Goal: Task Accomplishment & Management: Manage account settings

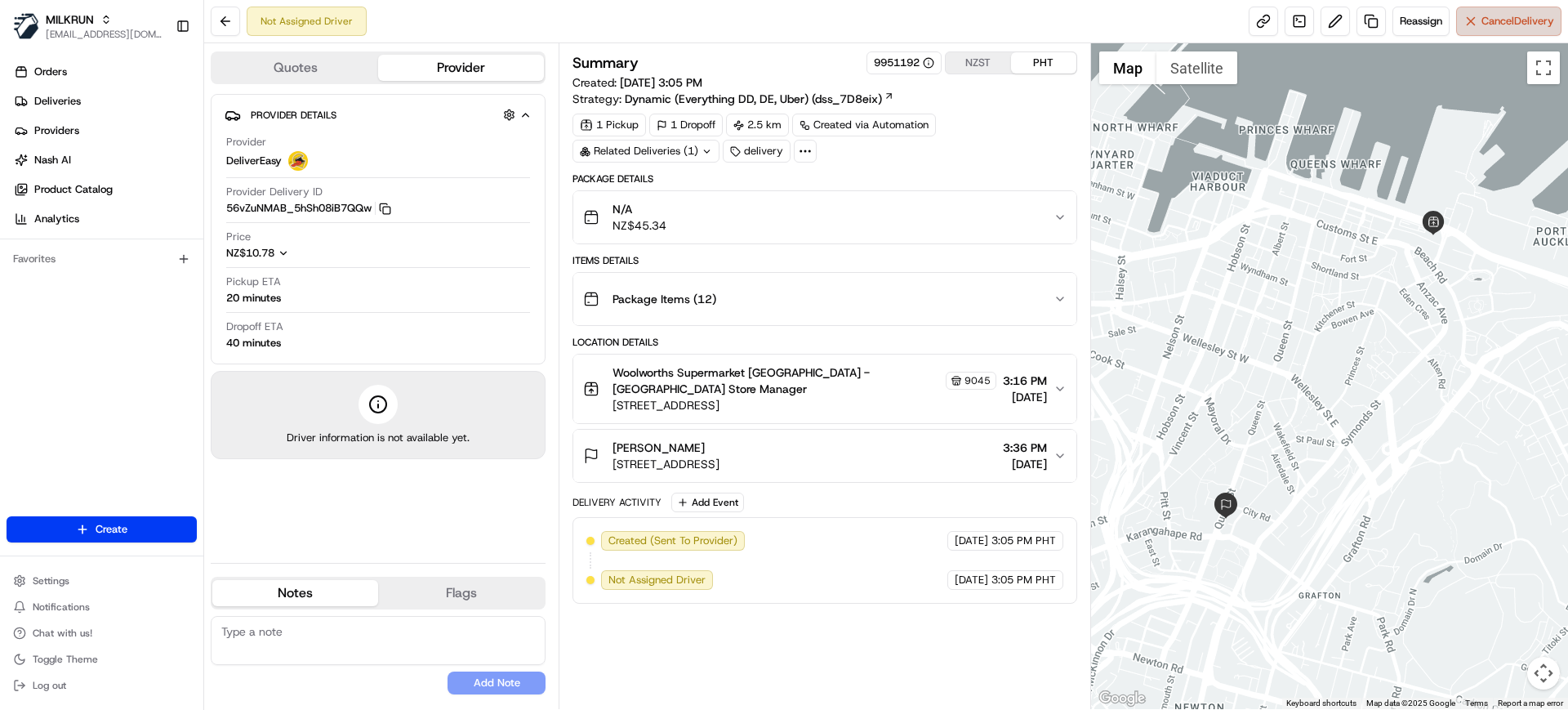
click at [1499, 33] on button "Cancel Delivery" at bounding box center [1508, 22] width 105 height 30
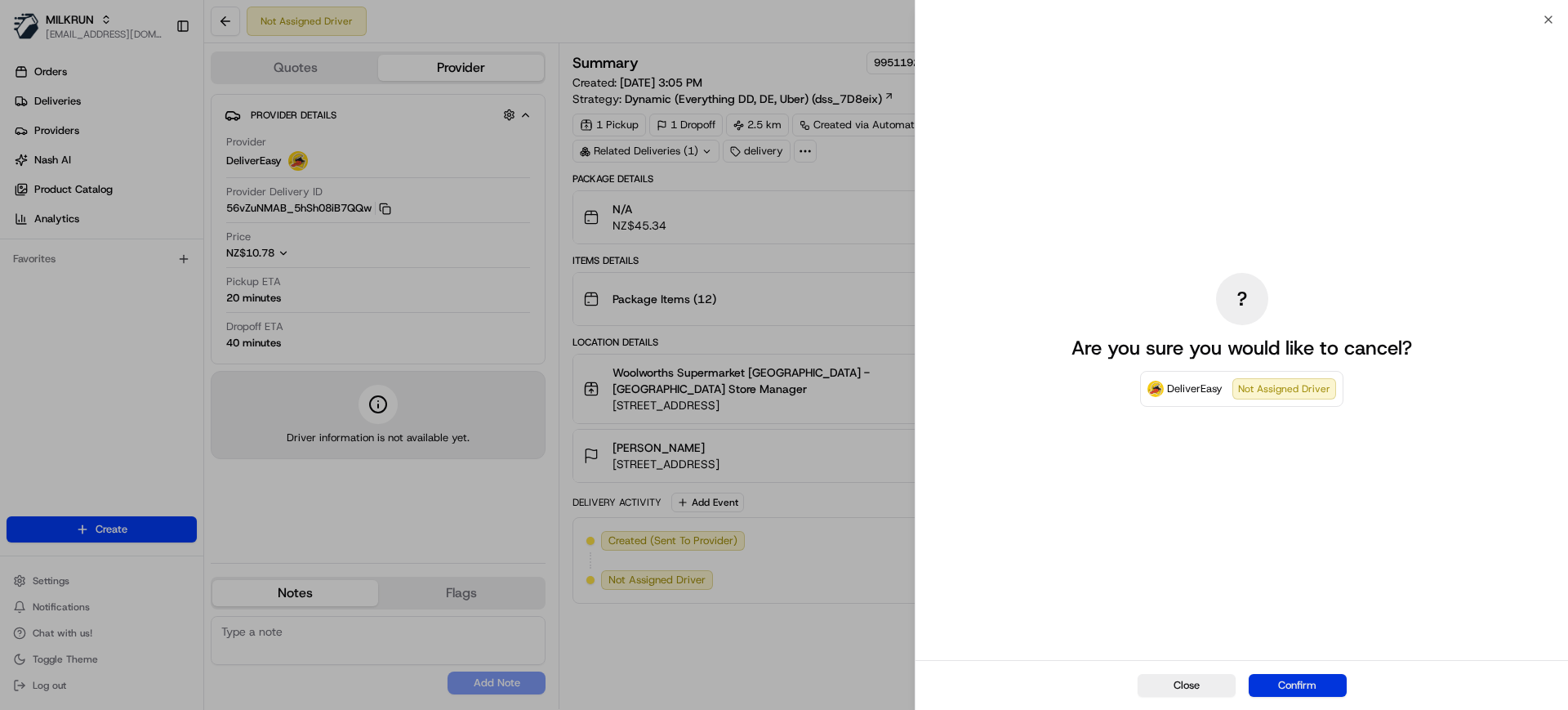
click at [1310, 687] on button "Confirm" at bounding box center [1297, 685] width 98 height 23
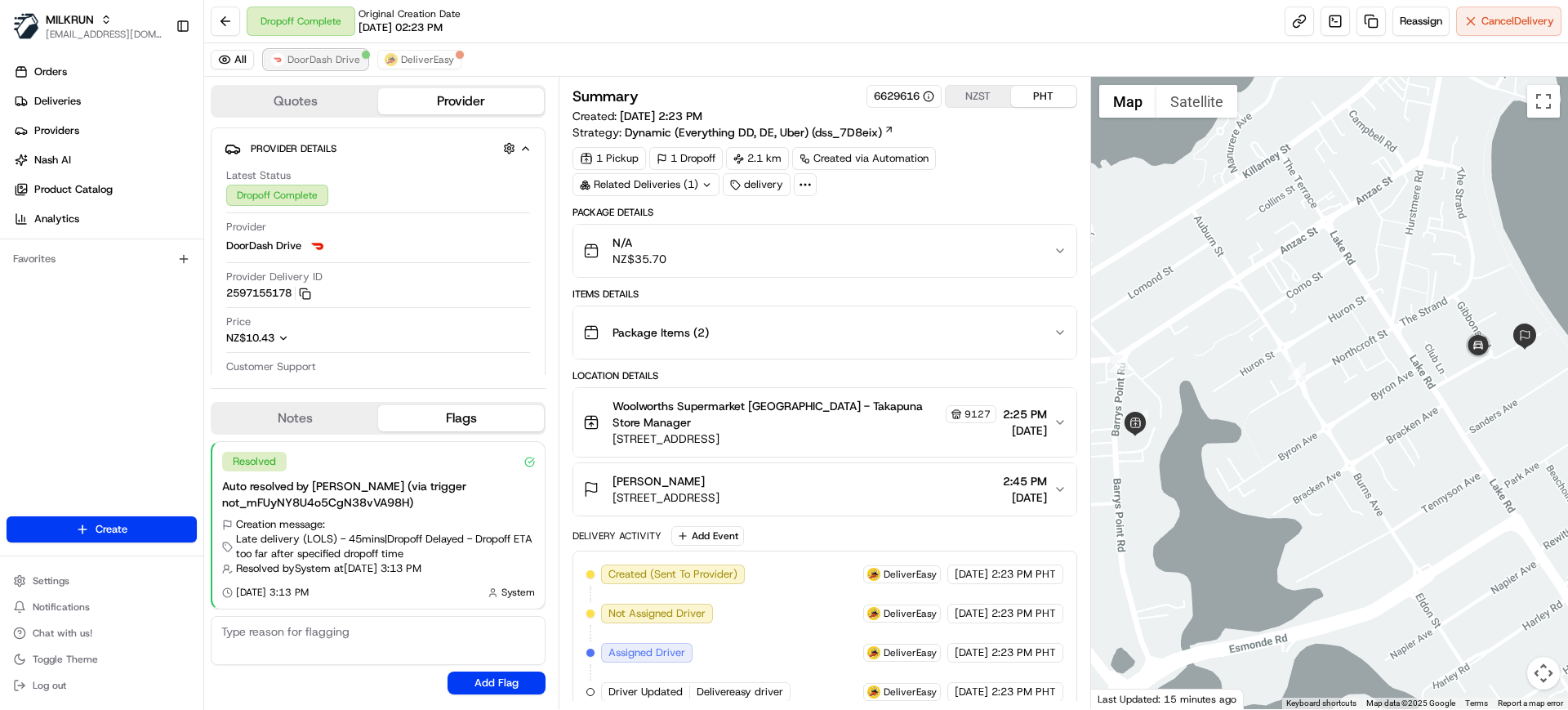
click at [314, 56] on span "DoorDash Drive" at bounding box center [324, 59] width 73 height 13
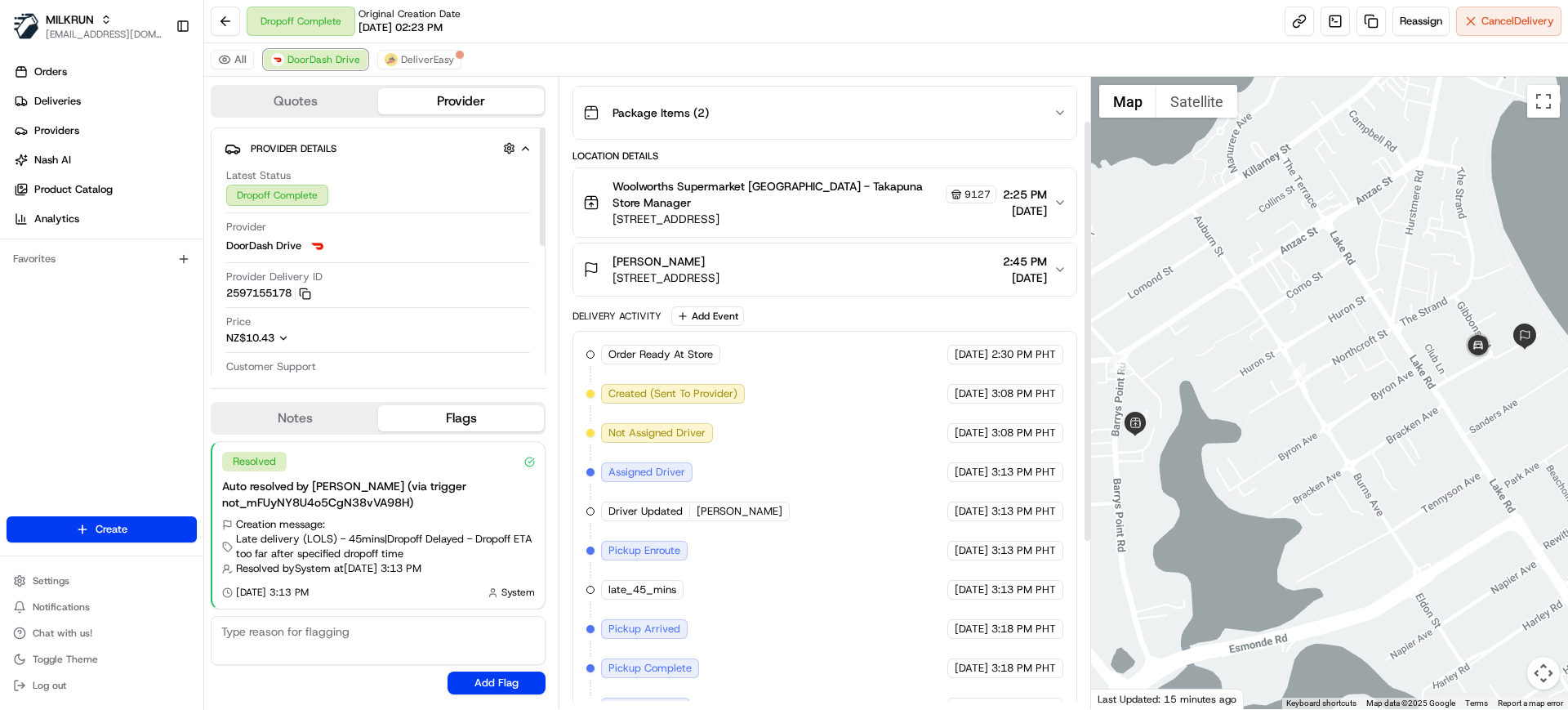
scroll to position [314, 0]
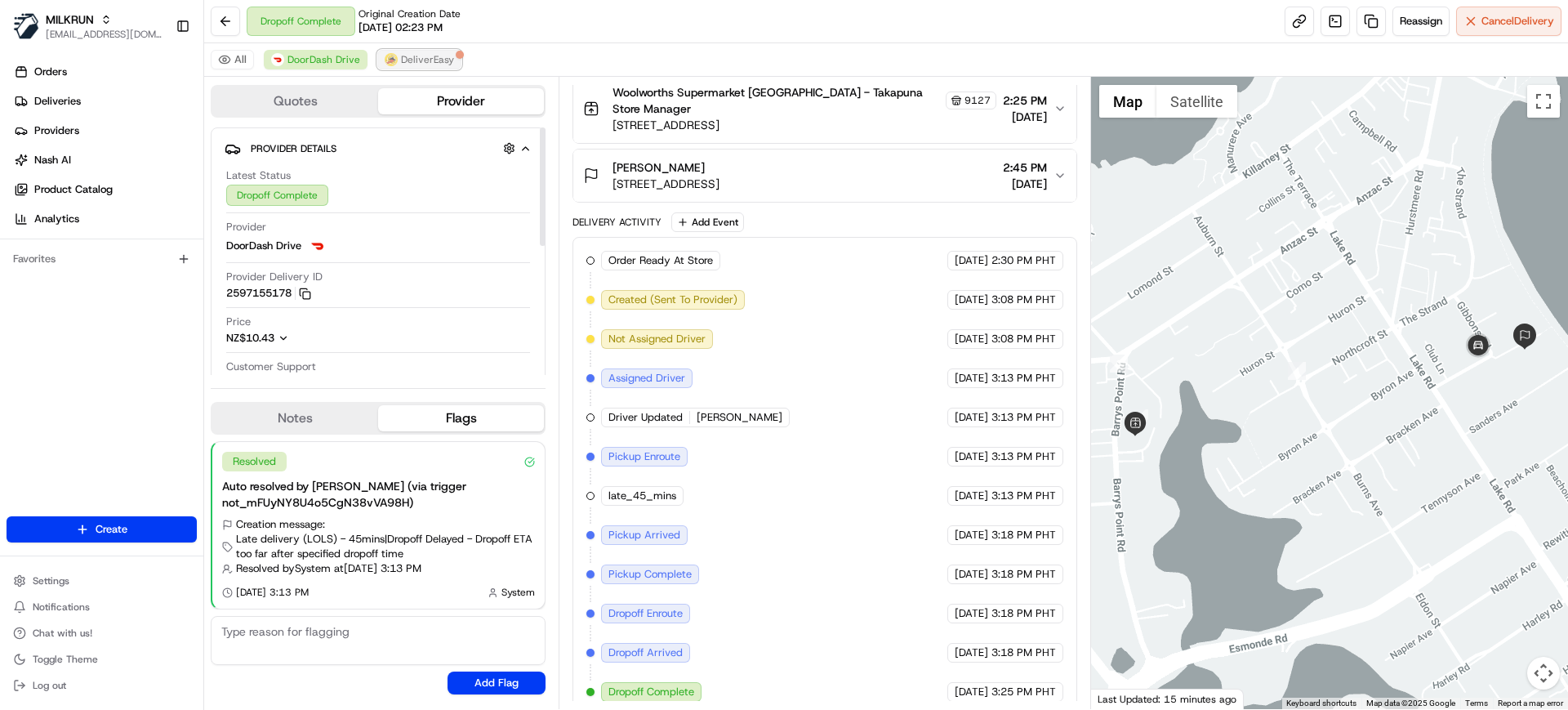
click at [420, 59] on span "DeliverEasy" at bounding box center [427, 59] width 53 height 13
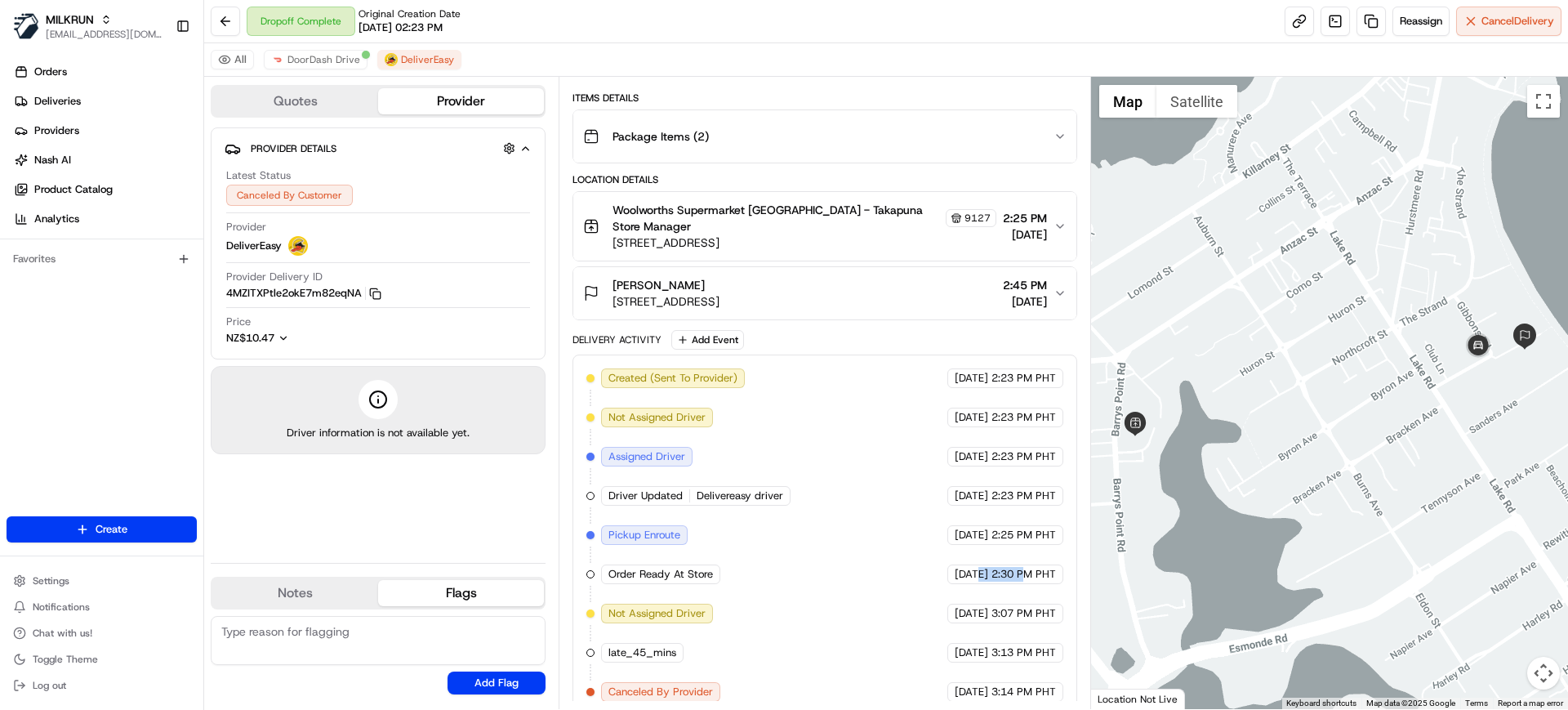
drag, startPoint x: 947, startPoint y: 561, endPoint x: 1026, endPoint y: 565, distance: 79.1
click at [1026, 565] on div "[DATE] 2:30 PM PHT" at bounding box center [1004, 574] width 116 height 20
drag, startPoint x: 315, startPoint y: 59, endPoint x: 377, endPoint y: 160, distance: 118.5
click at [314, 61] on span "DoorDash Drive" at bounding box center [324, 59] width 73 height 13
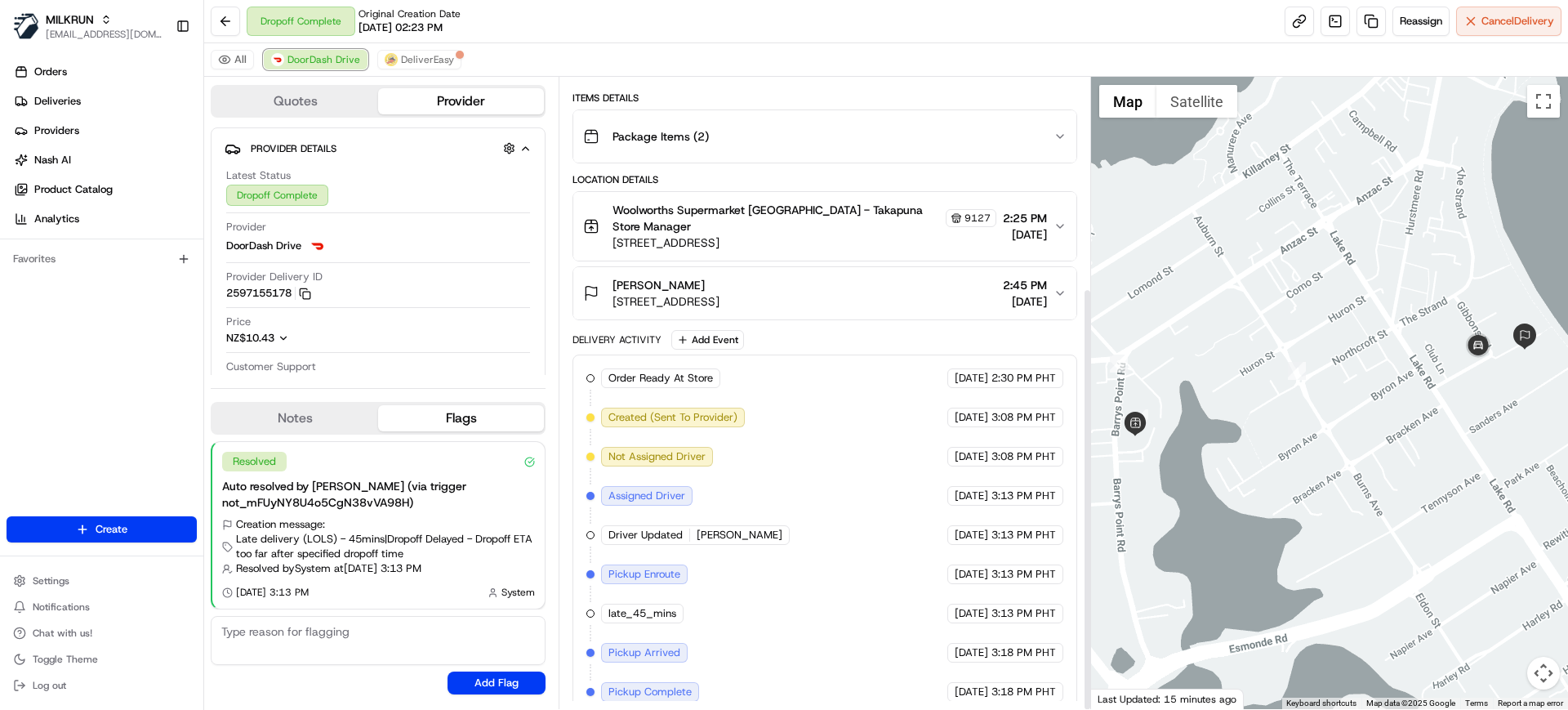
scroll to position [314, 0]
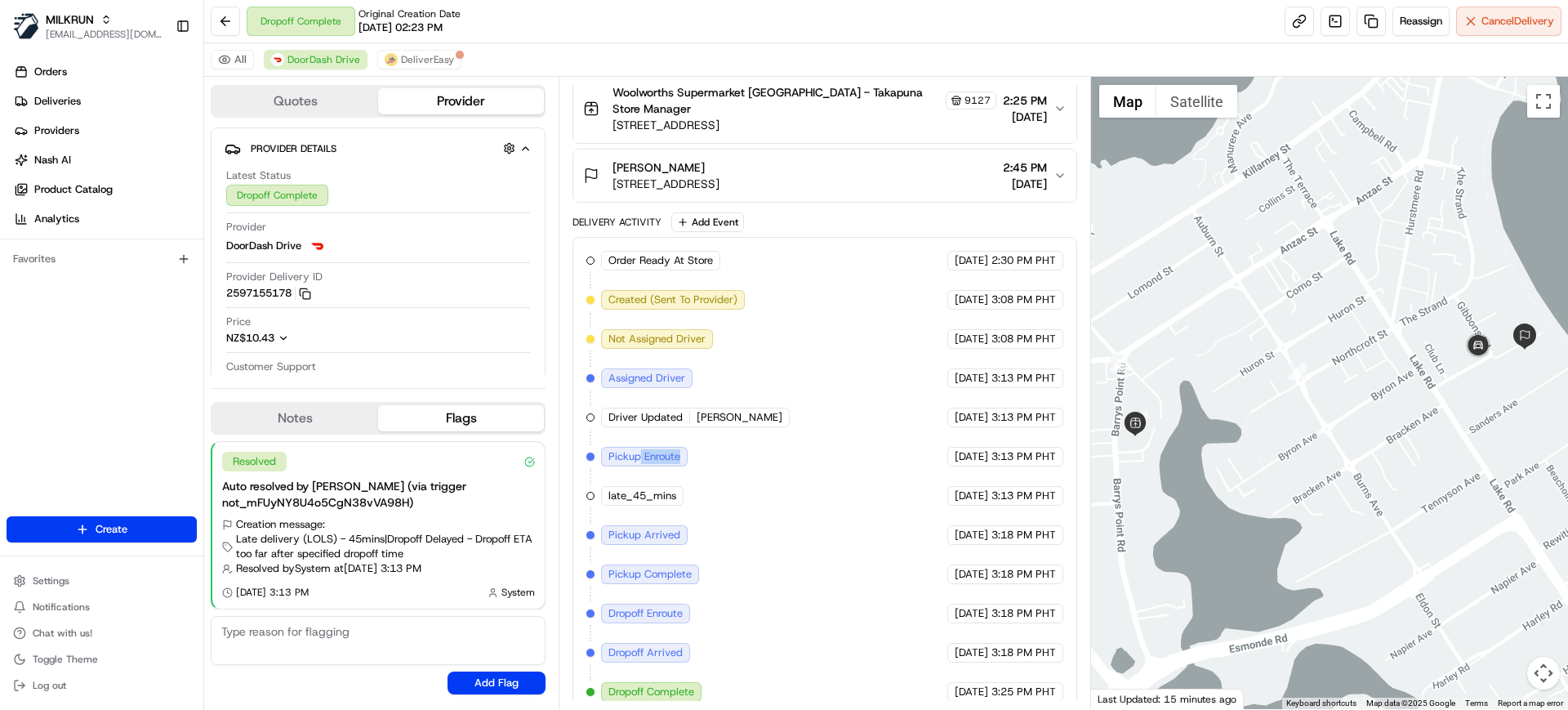
drag, startPoint x: 648, startPoint y: 441, endPoint x: 699, endPoint y: 443, distance: 51.0
click at [699, 443] on div "Order Ready At Store MILKRUN [DATE] 2:30 PM PHT Created (Sent To Provider) Door…" at bounding box center [824, 476] width 476 height 451
drag, startPoint x: 652, startPoint y: 520, endPoint x: 675, endPoint y: 520, distance: 23.0
click at [675, 528] on span "Pickup Arrived" at bounding box center [644, 534] width 72 height 15
drag, startPoint x: 961, startPoint y: 481, endPoint x: 1004, endPoint y: 482, distance: 43.0
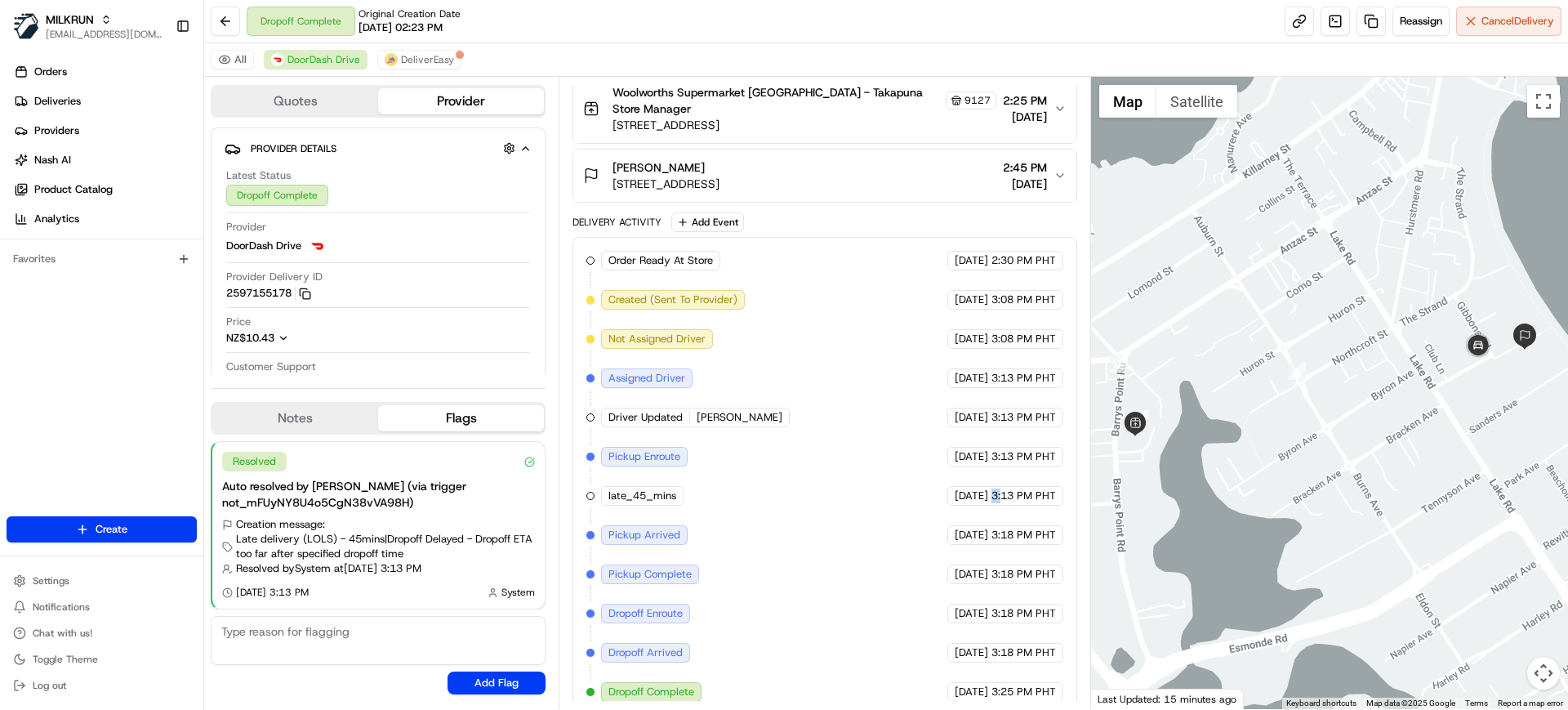
click at [1004, 486] on div "[DATE] 3:13 PM PHT" at bounding box center [1004, 495] width 116 height 20
drag, startPoint x: 974, startPoint y: 518, endPoint x: 1010, endPoint y: 574, distance: 66.6
click at [1022, 525] on div "[DATE] 3:18 PM PHT" at bounding box center [1004, 534] width 116 height 20
drag, startPoint x: 960, startPoint y: 602, endPoint x: 1029, endPoint y: 602, distance: 69.0
click at [1029, 604] on div "[DATE] 3:18 PM PHT" at bounding box center [1004, 614] width 116 height 20
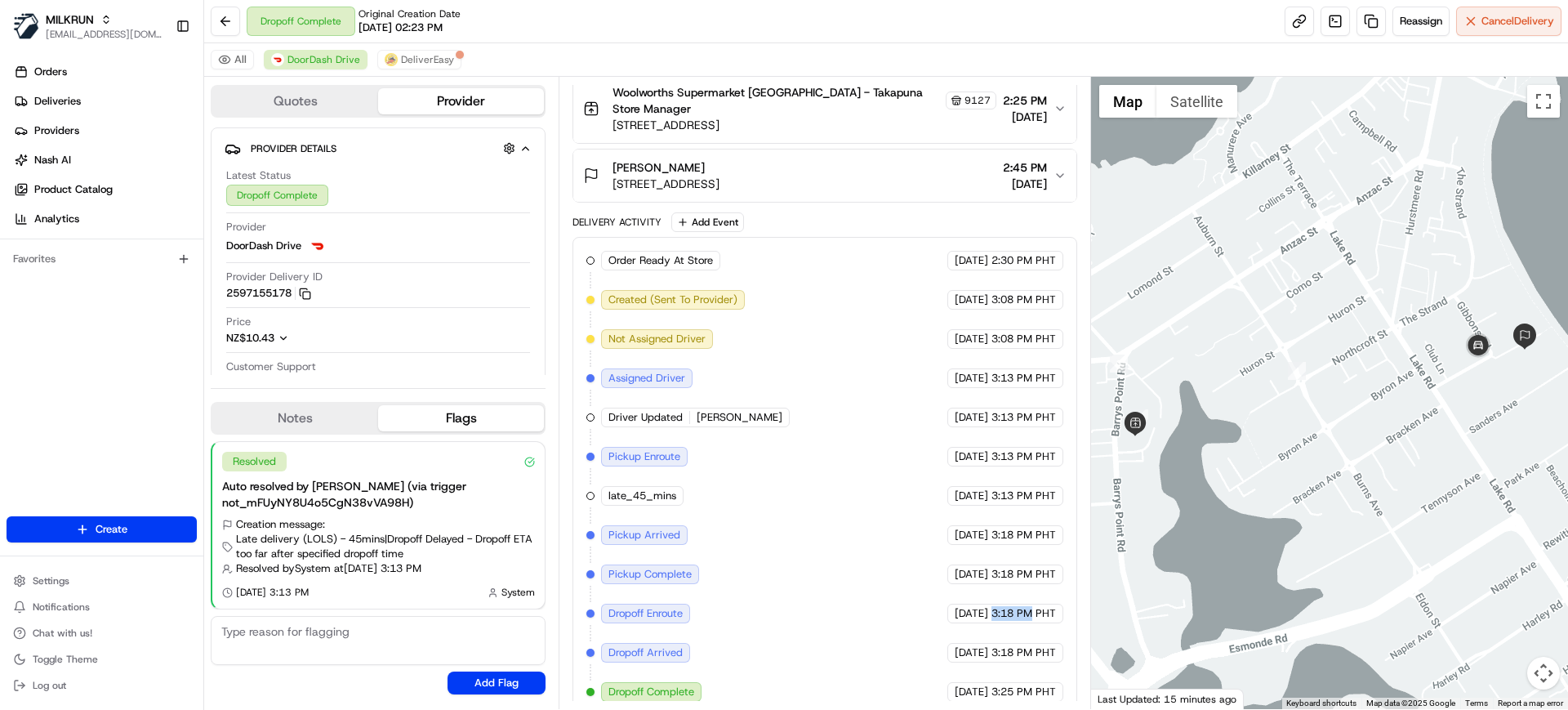
drag, startPoint x: 651, startPoint y: 552, endPoint x: 968, endPoint y: 557, distance: 317.0
click at [968, 557] on div "Order Ready At Store MILKRUN [DATE] 2:30 PM PHT Created (Sent To Provider) Door…" at bounding box center [824, 476] width 476 height 451
click at [991, 567] on span "3:18 PM PHT" at bounding box center [1023, 574] width 64 height 15
click at [408, 64] on span "DeliverEasy" at bounding box center [427, 59] width 53 height 13
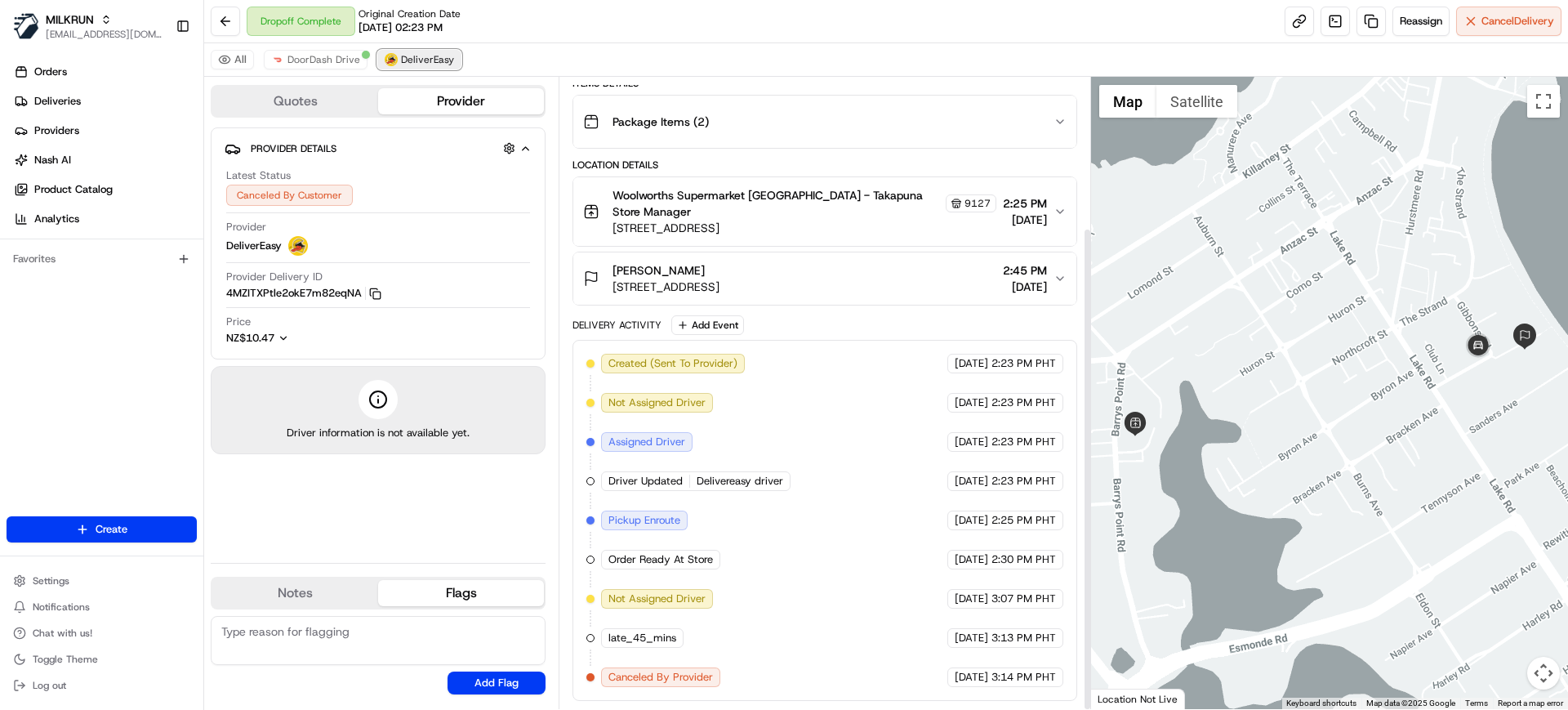
scroll to position [196, 0]
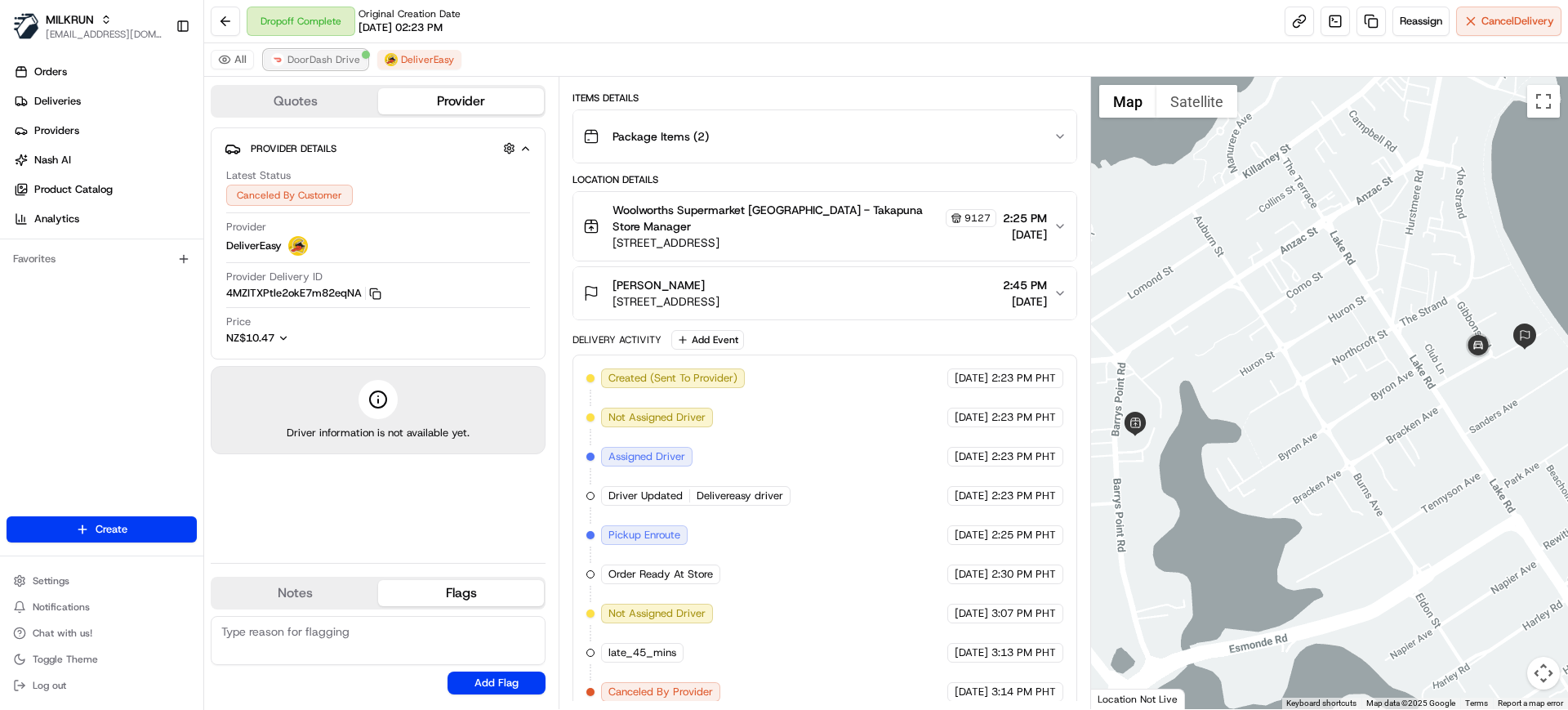
click at [274, 61] on img at bounding box center [277, 59] width 13 height 13
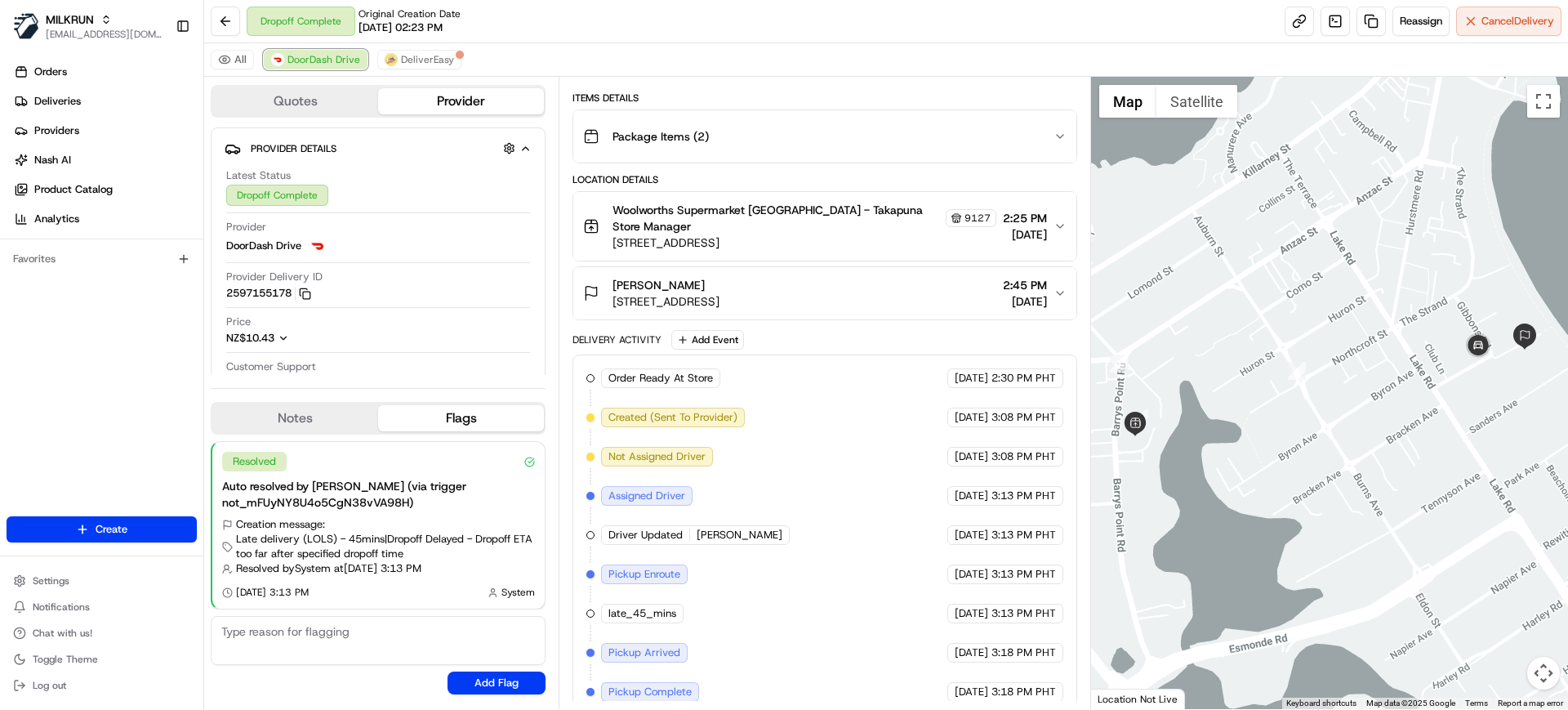
scroll to position [314, 0]
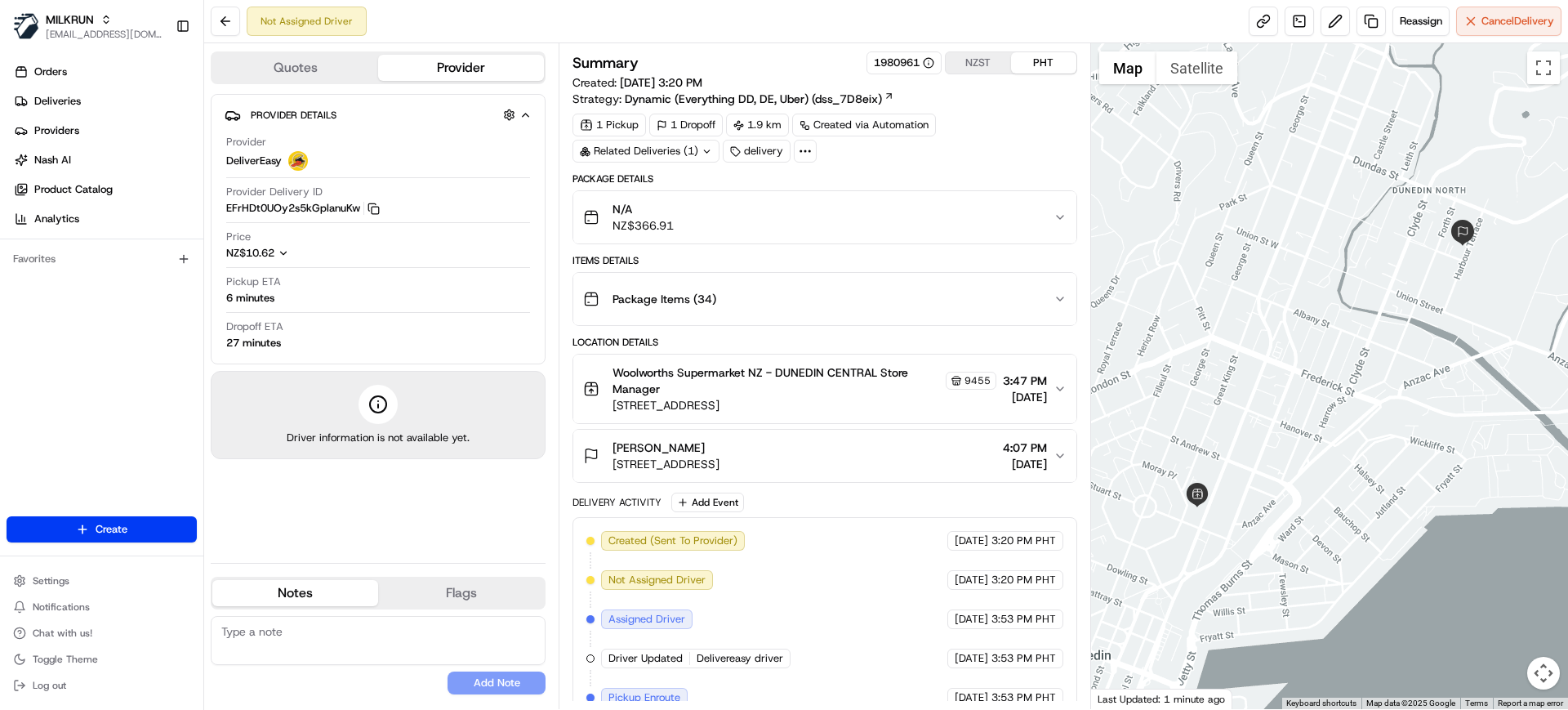
click at [809, 33] on div "Not Assigned Driver Reassign Cancel Delivery" at bounding box center [886, 22] width 1364 height 43
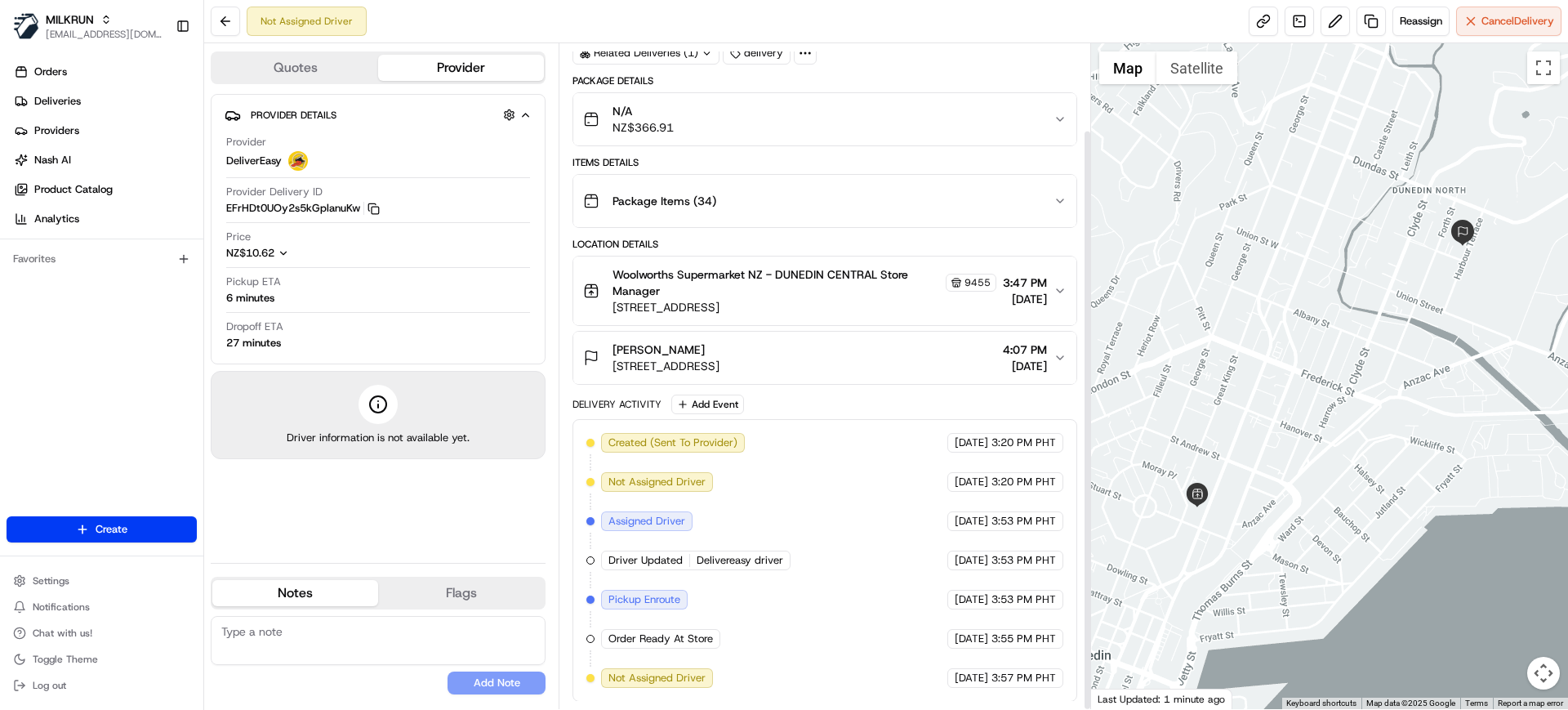
scroll to position [99, 0]
click at [110, 410] on div "Orders Deliveries Providers Nash AI Product Catalog Analytics Favorites" at bounding box center [102, 289] width 203 height 474
